Goal: Task Accomplishment & Management: Use online tool/utility

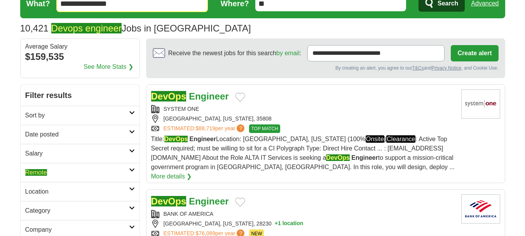
scroll to position [38, 0]
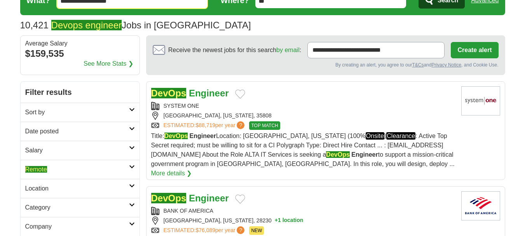
click at [92, 166] on h2 "Remote" at bounding box center [77, 169] width 104 height 9
click at [50, 188] on link "Remote jobs" at bounding box center [41, 188] width 33 height 7
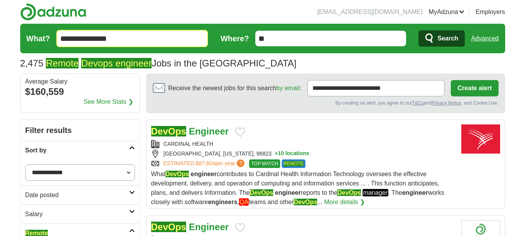
click at [127, 153] on h2 "Sort by" at bounding box center [77, 150] width 104 height 9
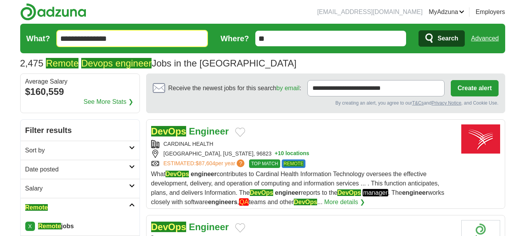
click at [129, 164] on link "Date posted" at bounding box center [80, 169] width 119 height 19
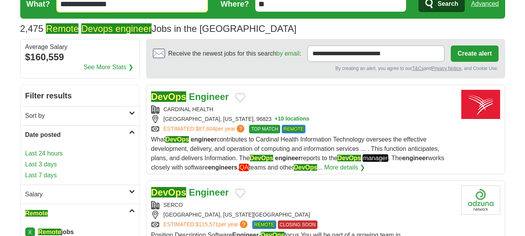
scroll to position [35, 0]
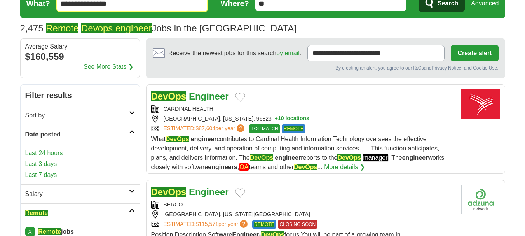
click at [41, 174] on link "Last 7 days" at bounding box center [80, 174] width 110 height 9
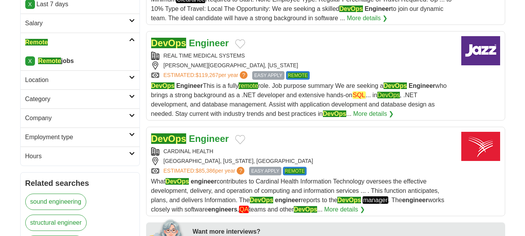
scroll to position [181, 0]
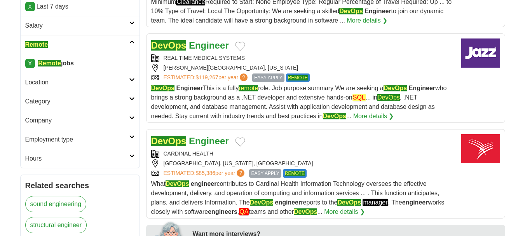
drag, startPoint x: 296, startPoint y: 51, endPoint x: 243, endPoint y: 58, distance: 53.6
click at [243, 58] on div "REAL TIME MEDICAL SYSTEMS" at bounding box center [303, 58] width 304 height 8
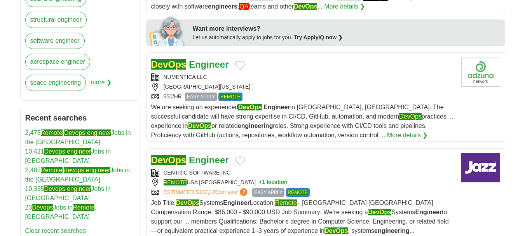
scroll to position [387, 0]
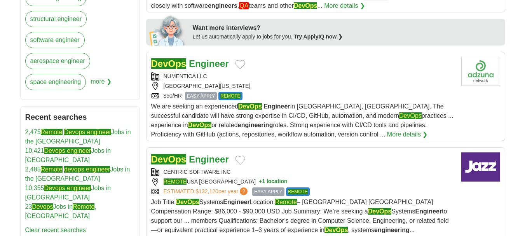
click at [275, 88] on div "AUSTIN, TEXAS, 78701" at bounding box center [303, 86] width 304 height 8
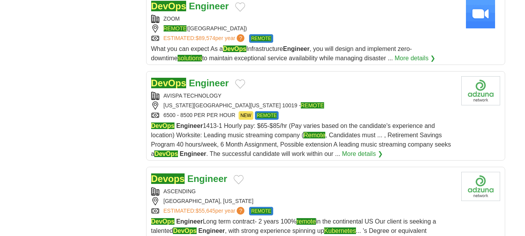
scroll to position [789, 0]
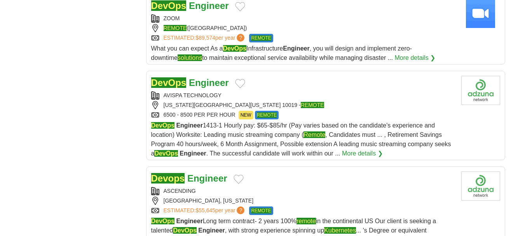
click at [288, 101] on div "NEW YORK, NEW YORK 10019 - REMOTE" at bounding box center [303, 105] width 304 height 8
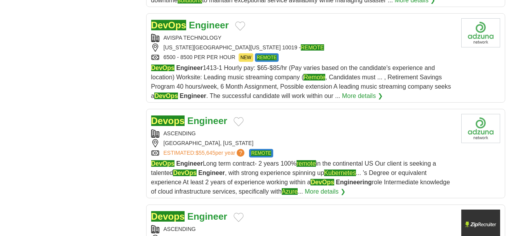
scroll to position [847, 0]
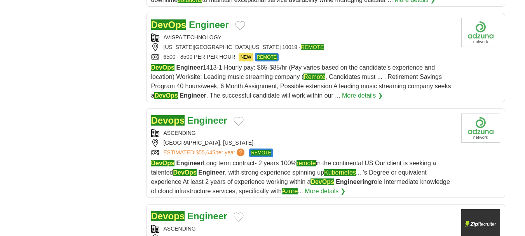
click at [279, 129] on div "ASCENDING AUSTIN, TEXAS ESTIMATED: $55,645 per year ? REMOTE" at bounding box center [303, 143] width 304 height 28
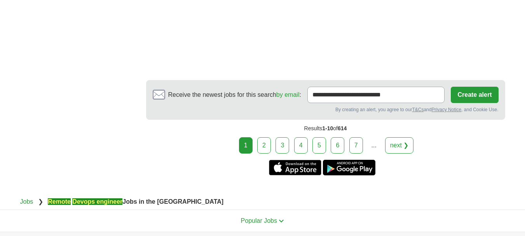
scroll to position [1169, 0]
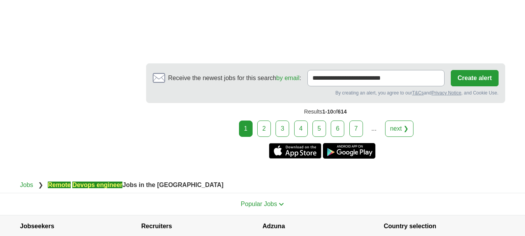
click at [263, 120] on link "2" at bounding box center [264, 128] width 14 height 16
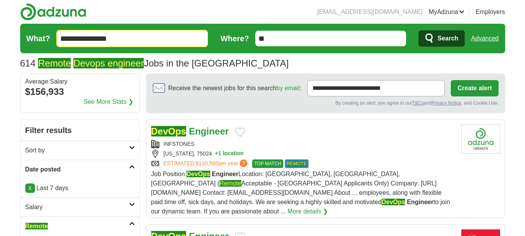
click at [258, 138] on div "DevOps Engineer" at bounding box center [303, 131] width 304 height 14
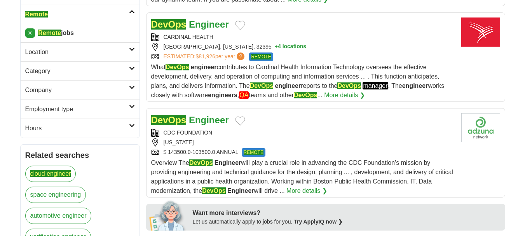
scroll to position [213, 0]
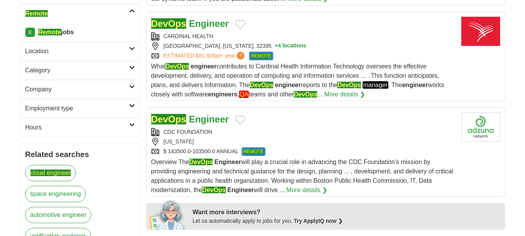
click at [284, 136] on div "CDC FOUNDATION MASSACHUSETTS $ 143500.0-103500.0 ANNUAL REMOTE" at bounding box center [303, 142] width 304 height 28
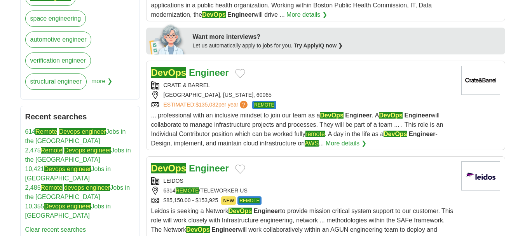
scroll to position [390, 0]
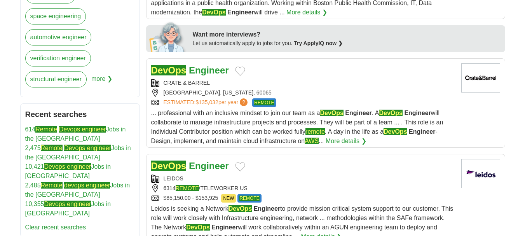
click at [281, 89] on div "NORTHBROOK, ILLINOIS, 60065" at bounding box center [303, 93] width 304 height 8
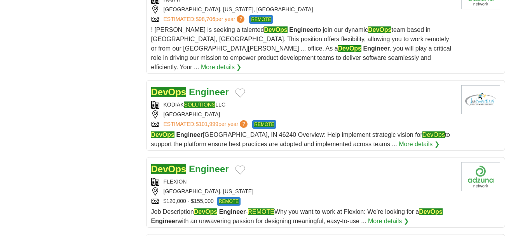
scroll to position [780, 0]
click at [271, 85] on div "DevOps Engineer" at bounding box center [303, 92] width 304 height 14
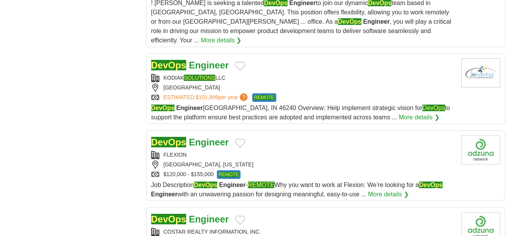
scroll to position [809, 0]
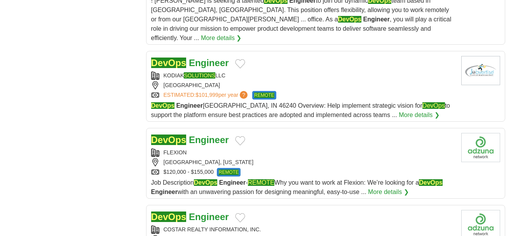
click at [278, 133] on div "DevOps Engineer" at bounding box center [303, 140] width 304 height 14
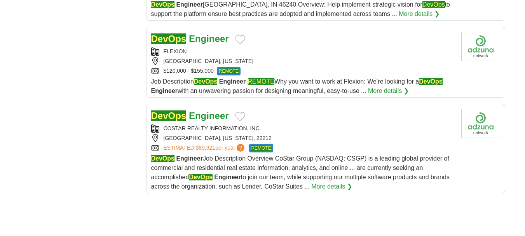
scroll to position [918, 0]
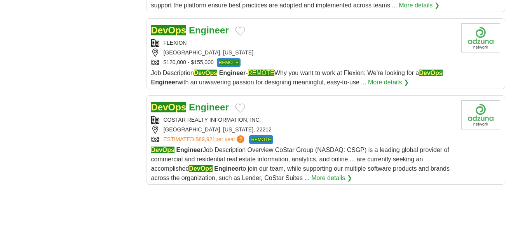
click at [286, 135] on div "ESTIMATED: $89,921 per year ? REMOTE" at bounding box center [303, 139] width 304 height 9
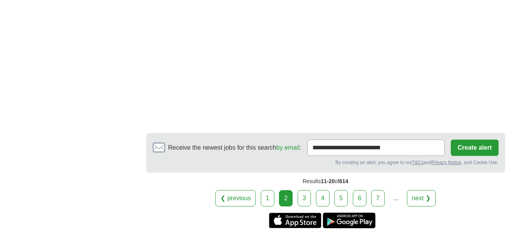
scroll to position [1169, 0]
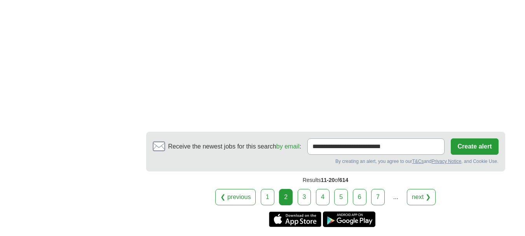
click at [299, 189] on link "3" at bounding box center [305, 197] width 14 height 16
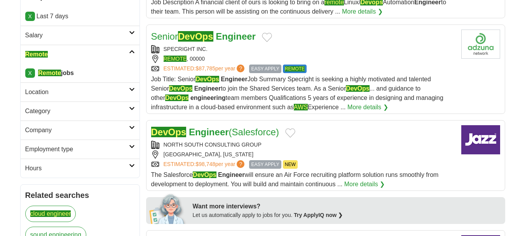
scroll to position [174, 0]
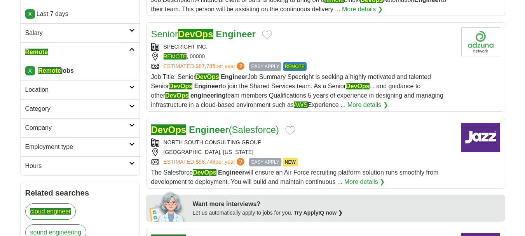
click at [250, 60] on div "REMOTE , 00000" at bounding box center [303, 56] width 304 height 8
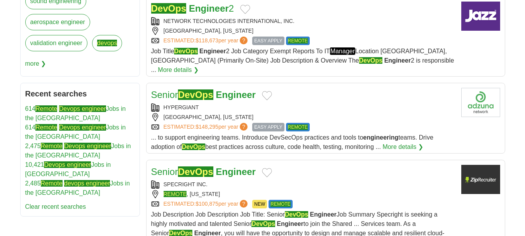
scroll to position [408, 0]
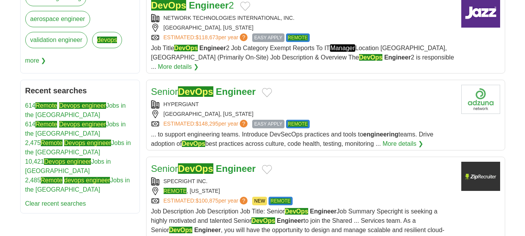
click at [300, 110] on div "[GEOGRAPHIC_DATA], [US_STATE]" at bounding box center [303, 114] width 304 height 8
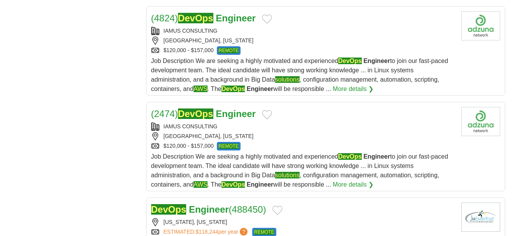
scroll to position [786, 0]
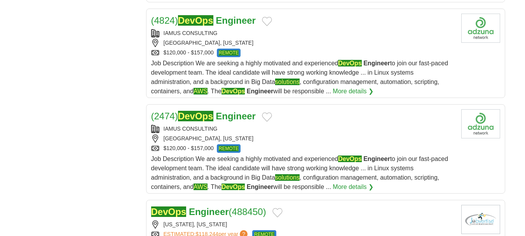
click at [324, 49] on div "$120,000 - $157,000 REMOTE" at bounding box center [303, 53] width 304 height 9
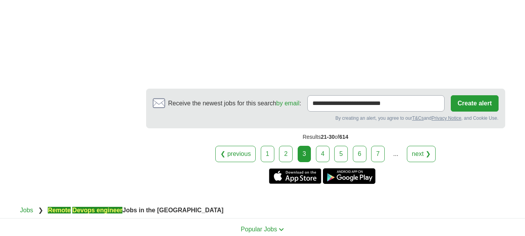
scroll to position [1185, 0]
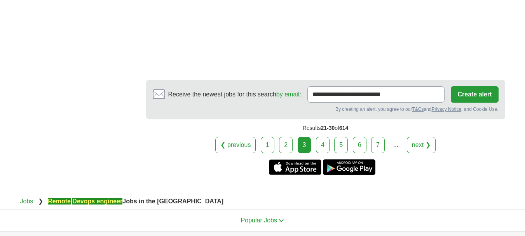
click at [321, 137] on link "4" at bounding box center [323, 145] width 14 height 16
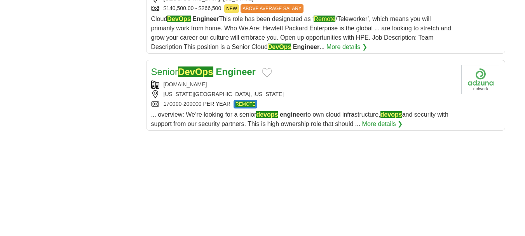
scroll to position [991, 0]
click at [281, 98] on div "NEW YORK CITY, NEW YORK" at bounding box center [303, 94] width 304 height 8
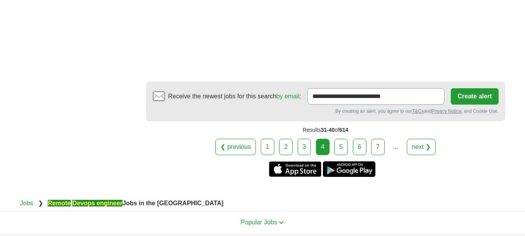
scroll to position [1249, 0]
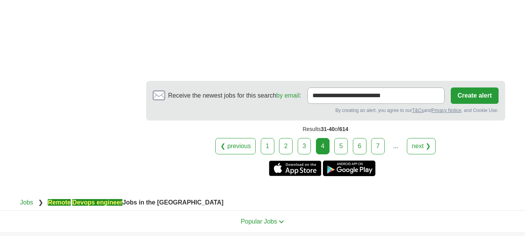
click at [338, 150] on link "5" at bounding box center [341, 146] width 14 height 16
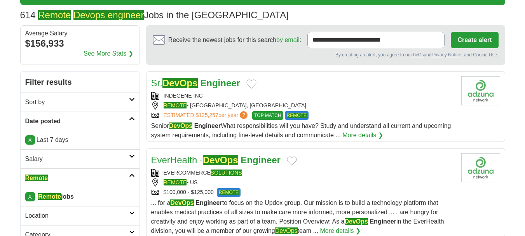
click at [227, 106] on div "REMOTE - [GEOGRAPHIC_DATA], [GEOGRAPHIC_DATA]" at bounding box center [303, 105] width 304 height 8
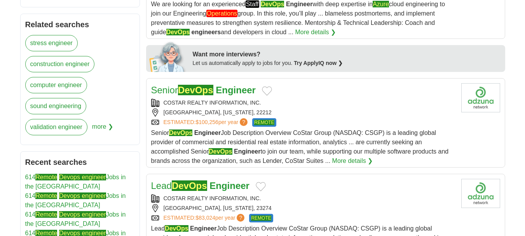
scroll to position [343, 0]
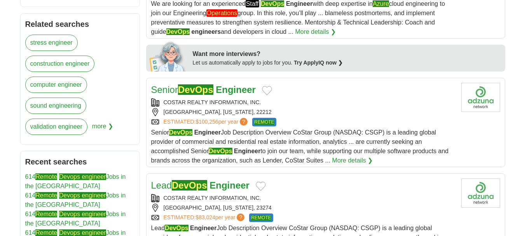
click at [232, 120] on link "ESTIMATED: $100,256 per year ?" at bounding box center [207, 122] width 86 height 9
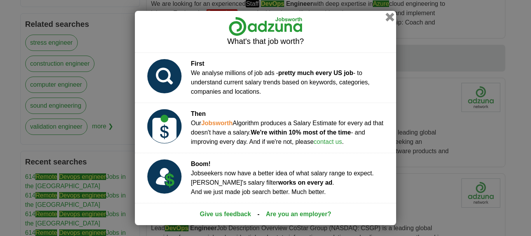
click at [392, 15] on button "button" at bounding box center [389, 17] width 9 height 9
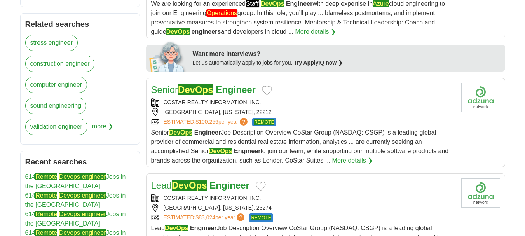
click at [324, 113] on div "ARLINGTON, VIRGINIA, 22212" at bounding box center [303, 112] width 304 height 8
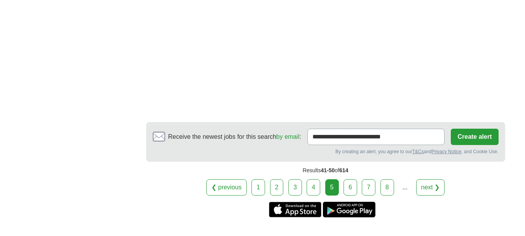
scroll to position [1152, 0]
click at [345, 179] on link "6" at bounding box center [350, 187] width 14 height 16
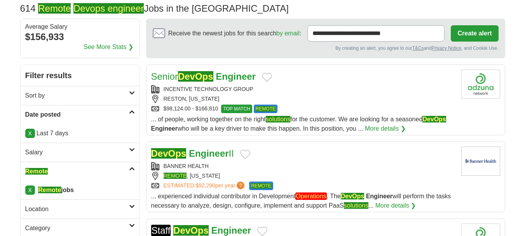
click at [303, 80] on div "Senior DevOps Engineer" at bounding box center [303, 77] width 304 height 14
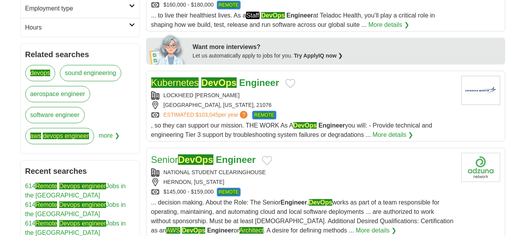
scroll to position [313, 0]
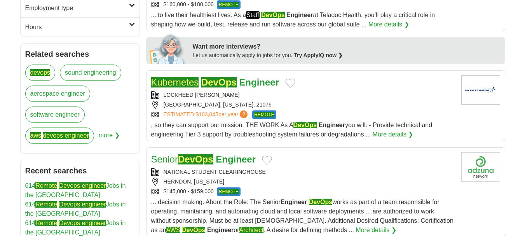
click at [315, 90] on div "Kubernetes DevOps Engineer LOCKHEED [PERSON_NAME][GEOGRAPHIC_DATA], [US_STATE],…" at bounding box center [303, 107] width 304 height 64
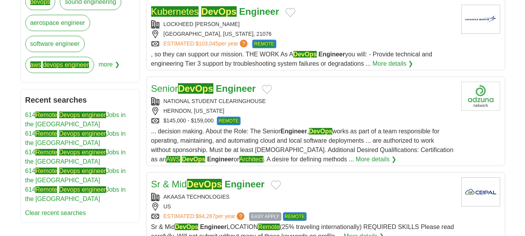
scroll to position [385, 0]
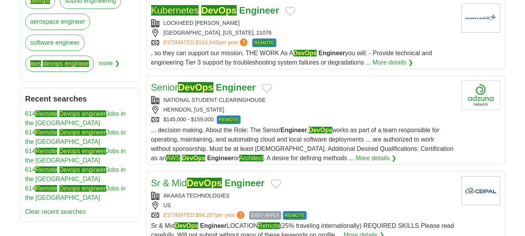
click at [341, 115] on div "NATIONAL STUDENT CLEARINGHOUSE [GEOGRAPHIC_DATA], [US_STATE] $145,000 - $159,00…" at bounding box center [303, 110] width 304 height 28
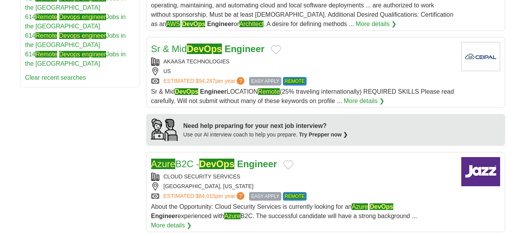
scroll to position [519, 0]
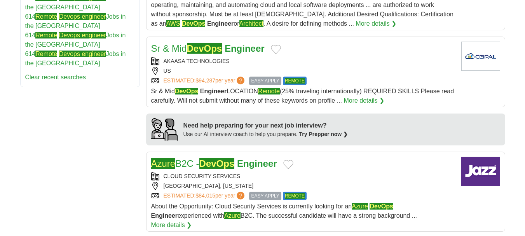
click at [320, 56] on div "Sr & Mid DevOps Engineer AKAASA TECHNOLOGIES [GEOGRAPHIC_DATA] ESTIMATED: $94,2…" at bounding box center [303, 74] width 304 height 64
